Goal: Navigation & Orientation: Find specific page/section

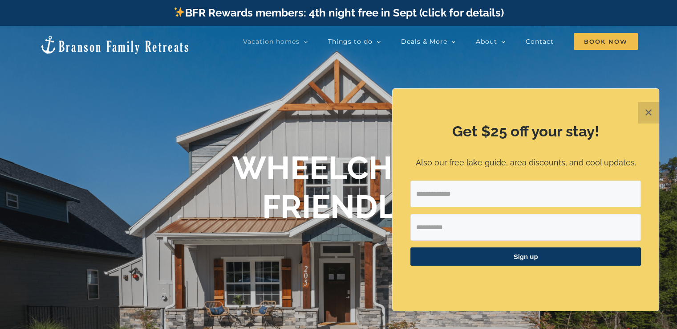
click at [654, 115] on button "✕" at bounding box center [648, 112] width 21 height 21
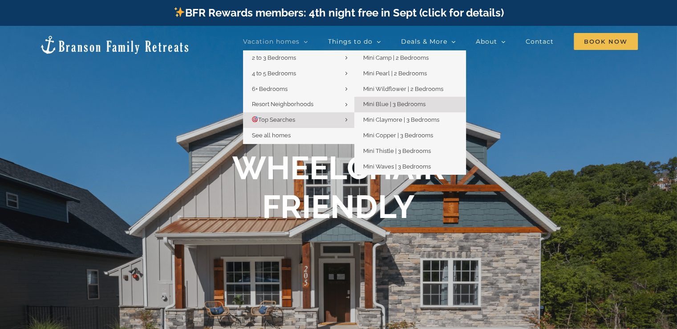
click at [395, 106] on span "Mini Blue | 3 Bedrooms" at bounding box center [394, 104] width 62 height 7
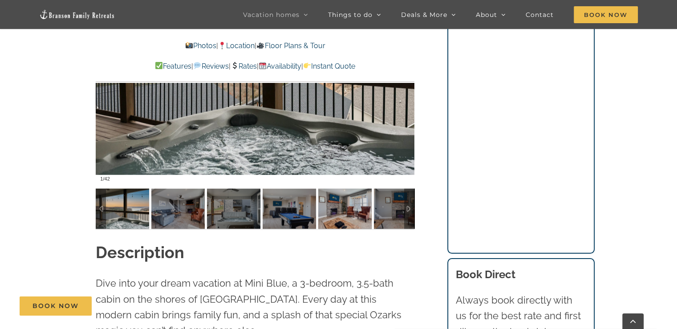
scroll to position [668, 0]
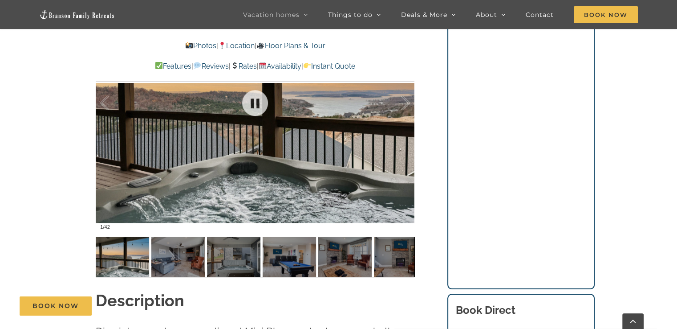
click at [330, 158] on div at bounding box center [255, 103] width 319 height 262
click at [252, 113] on link at bounding box center [255, 103] width 36 height 36
click at [252, 112] on link at bounding box center [255, 103] width 36 height 36
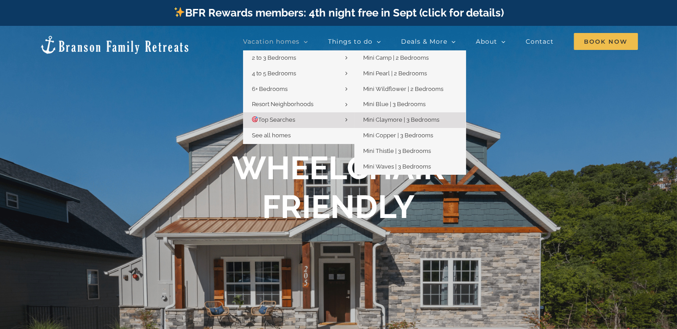
click at [405, 118] on span "Mini Claymore | 3 Bedrooms" at bounding box center [401, 119] width 76 height 7
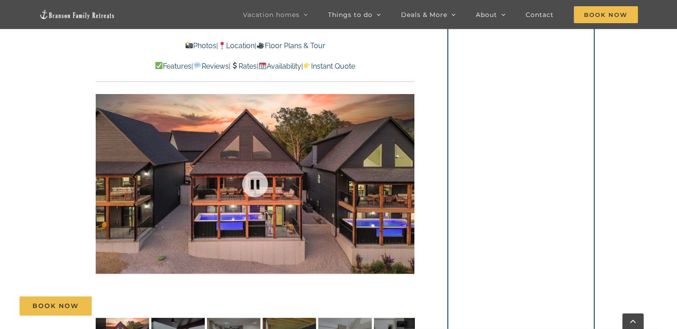
scroll to position [623, 0]
